Goal: Information Seeking & Learning: Stay updated

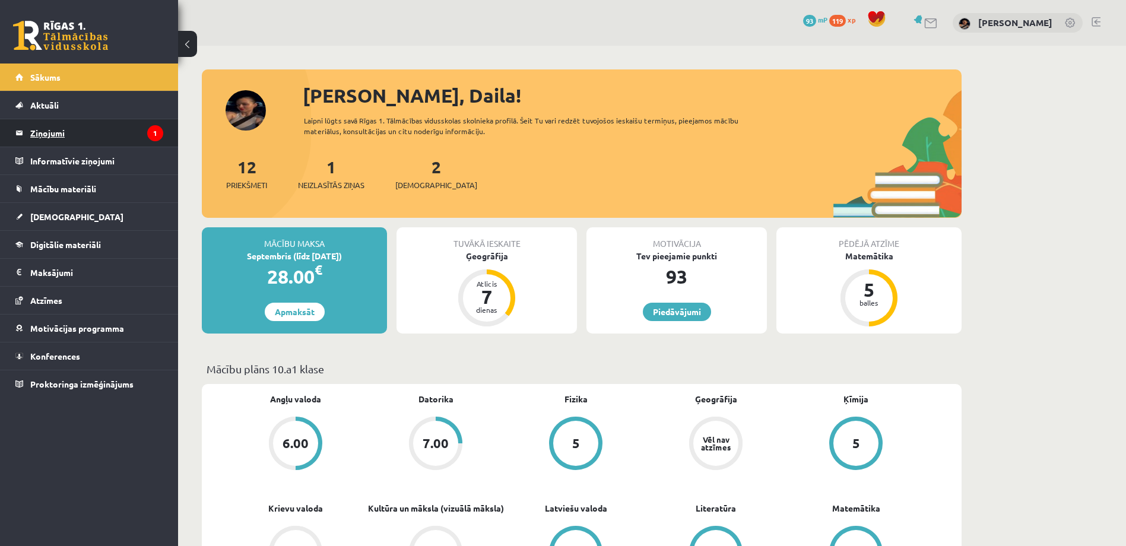
click at [75, 124] on legend "Ziņojumi 1" at bounding box center [96, 132] width 133 height 27
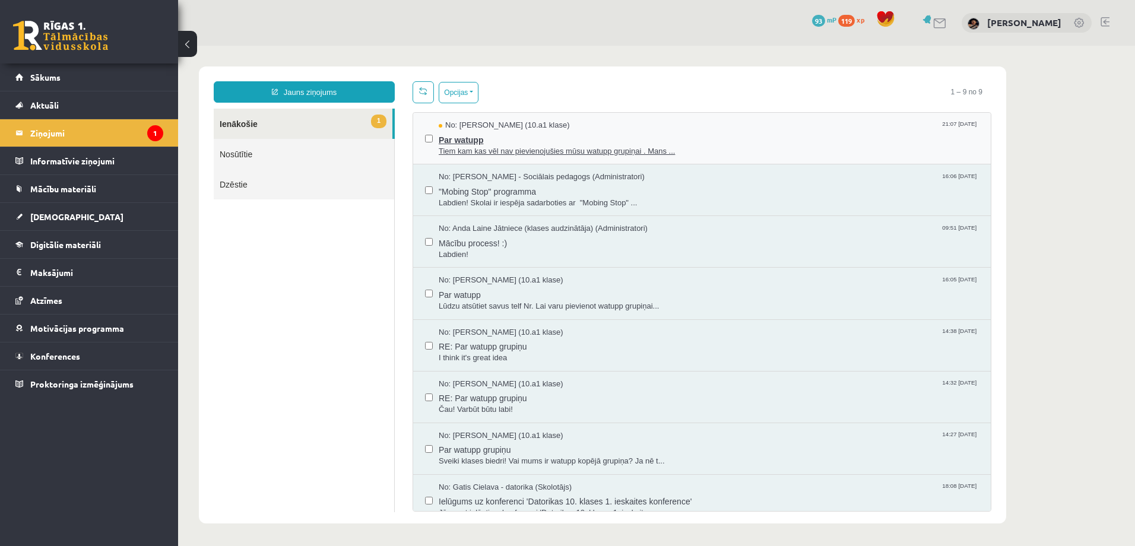
click at [482, 147] on span "Tiem kam kas vēl nav pievienojušies mūsu watupp grupiņai . Mans ..." at bounding box center [709, 151] width 540 height 11
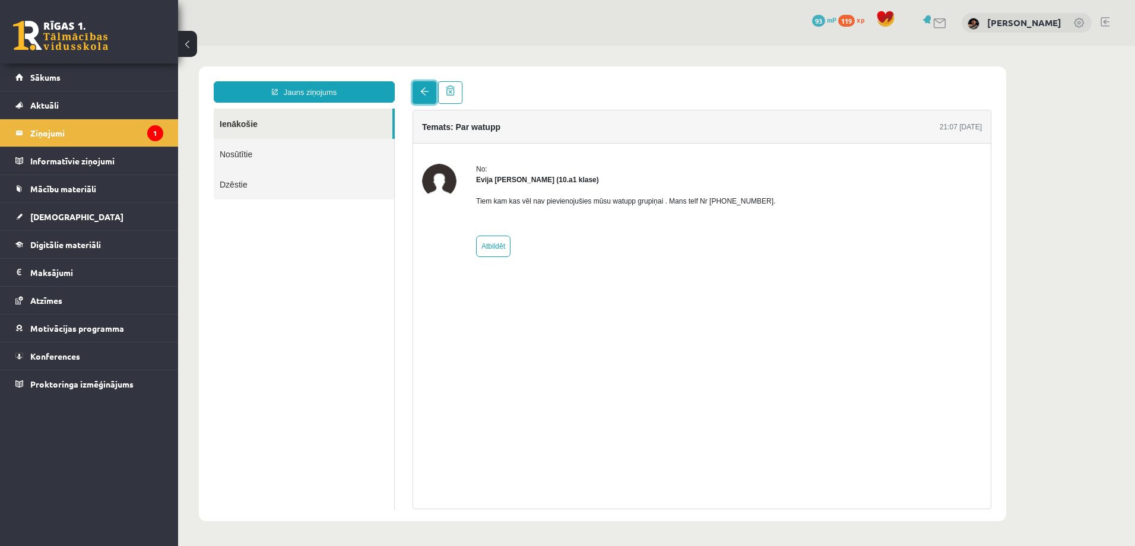
click at [421, 98] on link at bounding box center [424, 92] width 24 height 23
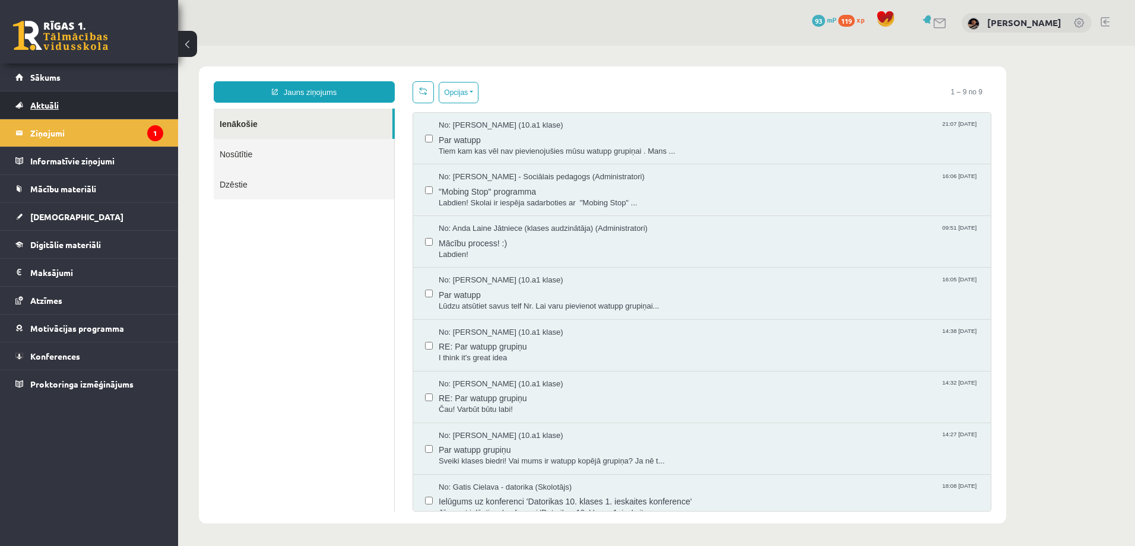
click at [50, 102] on span "Aktuāli" at bounding box center [44, 105] width 28 height 11
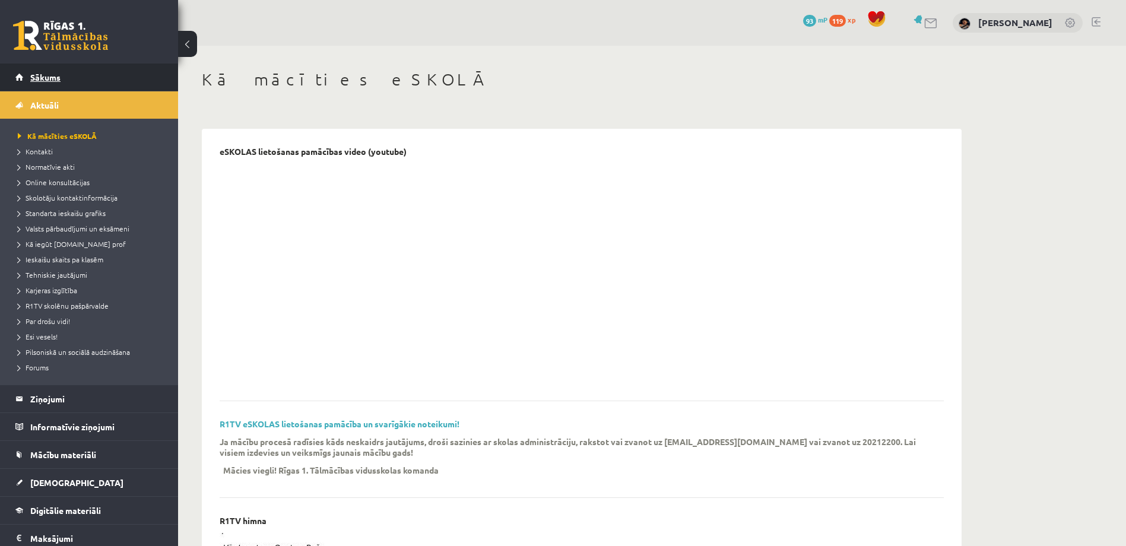
click at [41, 70] on link "Sākums" at bounding box center [89, 76] width 148 height 27
